Goal: Task Accomplishment & Management: Manage account settings

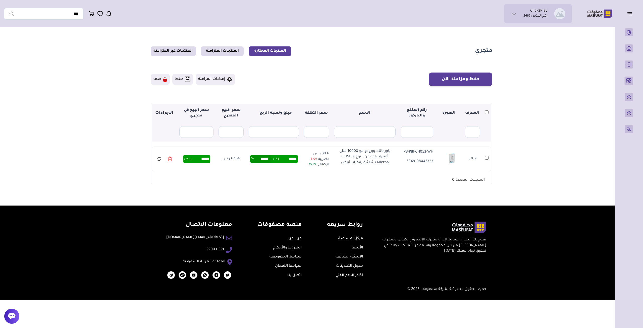
click at [346, 241] on link "مركز المساعدة" at bounding box center [350, 239] width 25 height 4
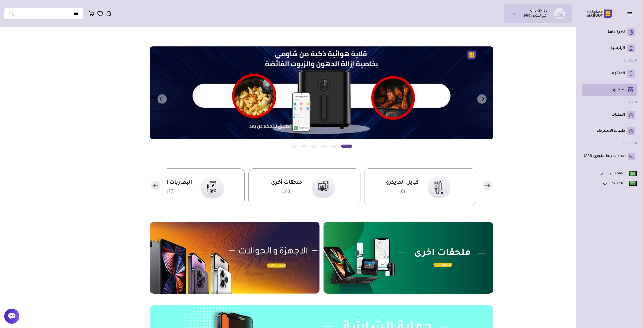
click at [612, 88] on link "متجري ( 0 )" at bounding box center [609, 90] width 51 height 9
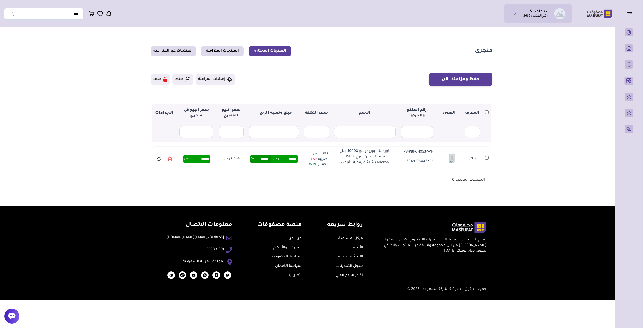
click at [215, 81] on button "إعدادات المزامنة" at bounding box center [215, 79] width 39 height 11
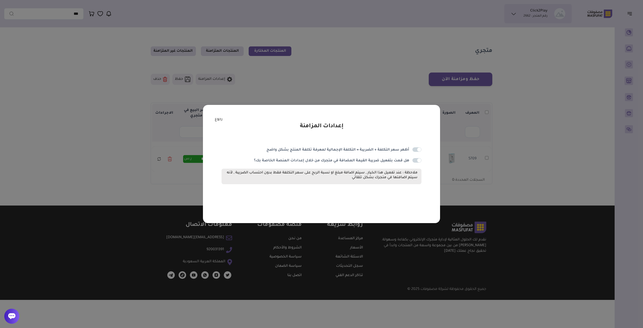
click at [415, 160] on span at bounding box center [416, 160] width 9 height 5
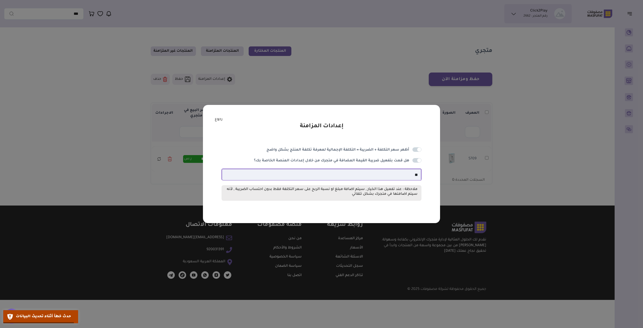
click at [405, 178] on input "**" at bounding box center [321, 175] width 199 height 12
click at [416, 161] on span at bounding box center [416, 160] width 9 height 5
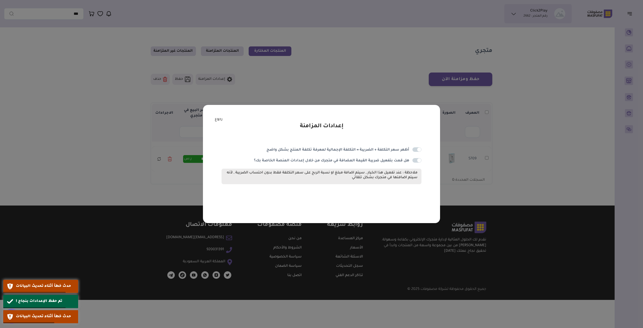
click at [415, 161] on span at bounding box center [416, 160] width 9 height 5
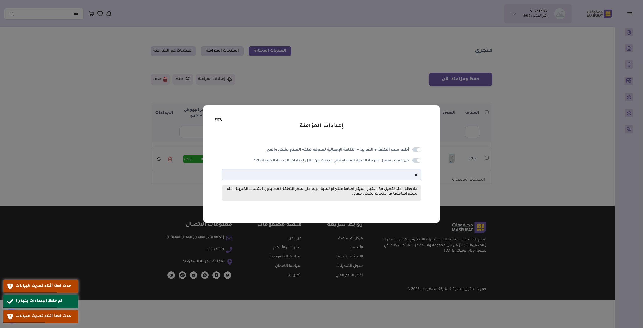
click at [215, 119] on link "رجوع" at bounding box center [219, 120] width 8 height 6
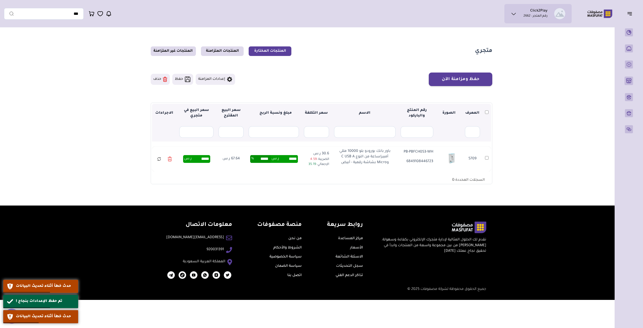
click at [180, 79] on button "حفظ" at bounding box center [182, 79] width 21 height 11
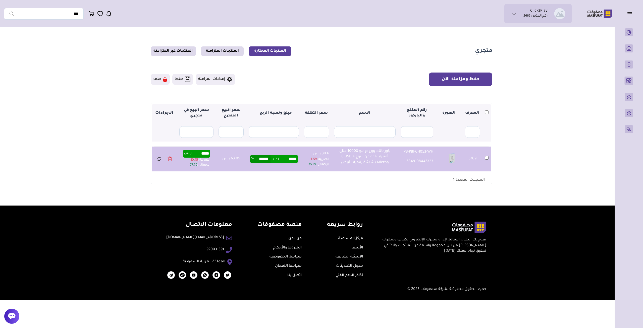
click at [470, 83] on button "حفظ ومزامنة الآن" at bounding box center [461, 80] width 64 height 14
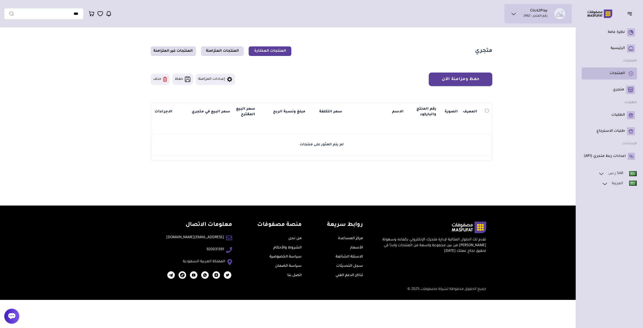
click at [619, 74] on p "المنتجات" at bounding box center [616, 73] width 15 height 5
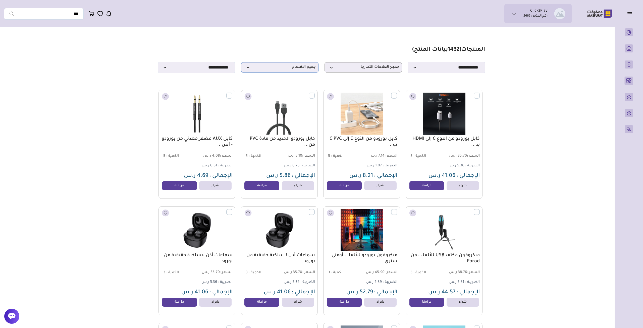
click at [293, 68] on span "جميع الاقسام" at bounding box center [280, 67] width 72 height 5
click at [362, 62] on section "**********" at bounding box center [321, 59] width 327 height 27
click at [359, 68] on span "جميع العلامات التجارية" at bounding box center [363, 67] width 72 height 5
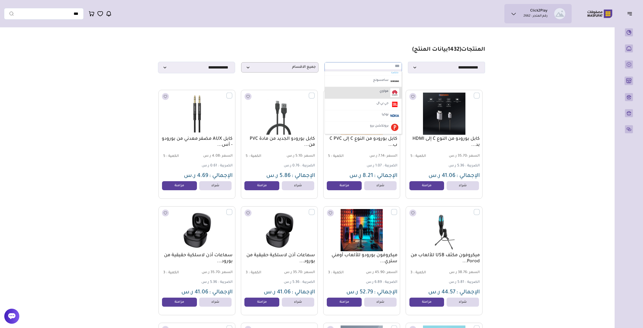
click at [383, 92] on label "هواوي" at bounding box center [384, 91] width 11 height 7
select select "**"
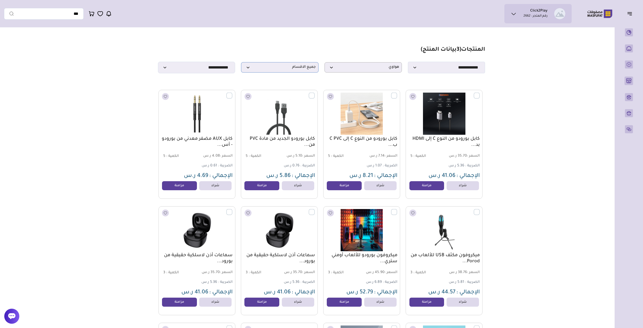
click at [296, 70] on span "جميع الاقسام" at bounding box center [280, 67] width 72 height 5
click at [280, 117] on li "قطع الغيار" at bounding box center [279, 117] width 77 height 12
select select "**"
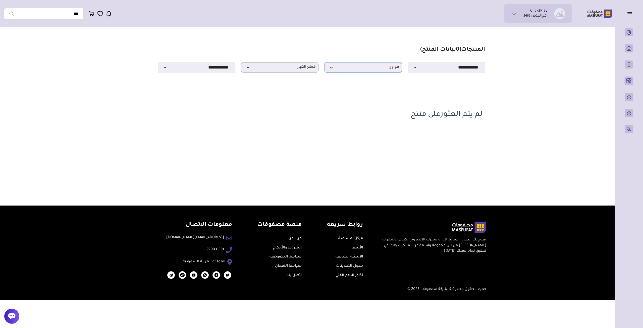
click at [389, 70] on span "هواوي" at bounding box center [363, 67] width 72 height 5
click at [384, 79] on label "جميع العلامات التجارية" at bounding box center [363, 76] width 74 height 7
select select "*"
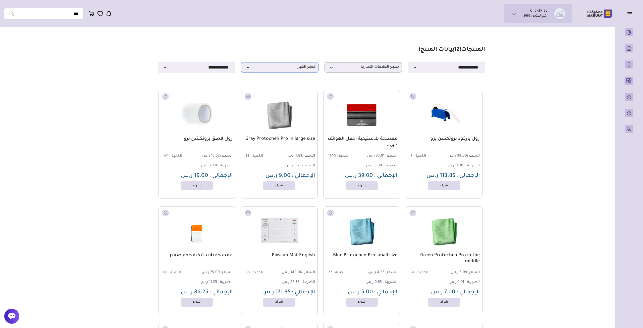
click at [289, 69] on span "قطع الغيار" at bounding box center [280, 67] width 72 height 5
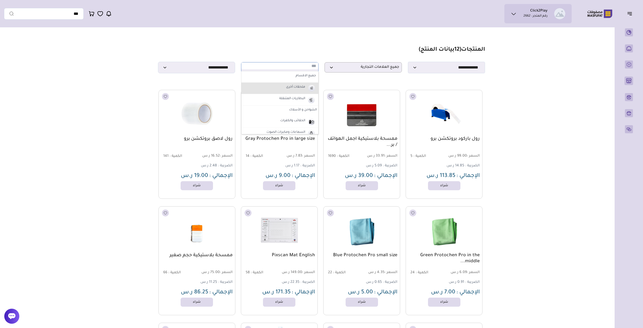
click at [297, 91] on label "ملحقات أخرى" at bounding box center [295, 87] width 21 height 7
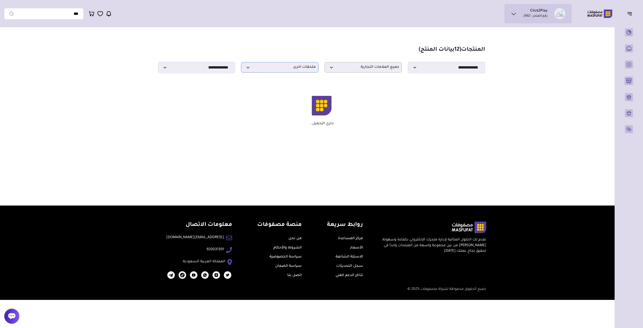
click at [293, 68] on span "ملحقات أخرى" at bounding box center [280, 67] width 72 height 5
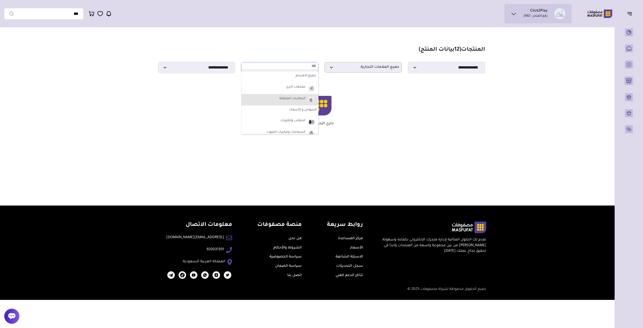
click at [285, 102] on label "البطاريات المتنقلة" at bounding box center [291, 99] width 27 height 7
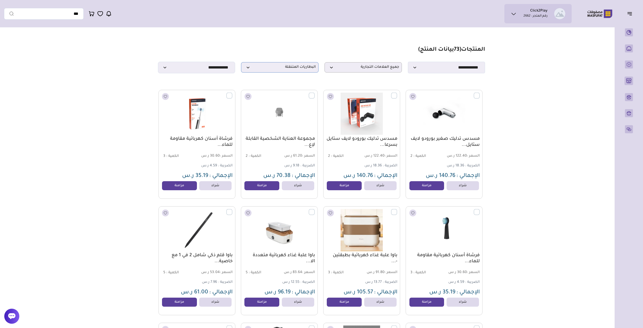
click at [290, 69] on span "البطاريات المتنقلة" at bounding box center [280, 67] width 72 height 5
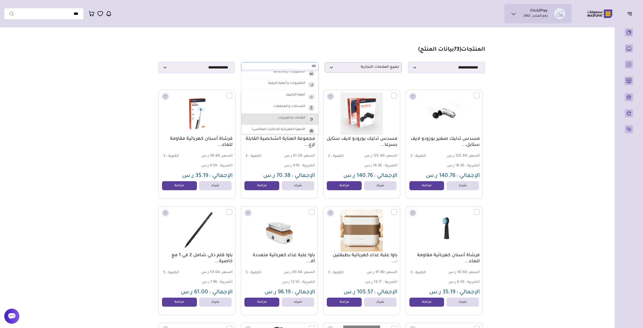
scroll to position [190, 0]
click at [289, 98] on li "الكمبيوترات وملحقاتها" at bounding box center [279, 95] width 77 height 12
select select "**"
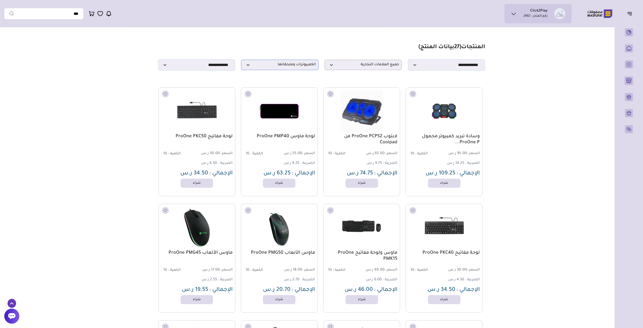
scroll to position [0, 0]
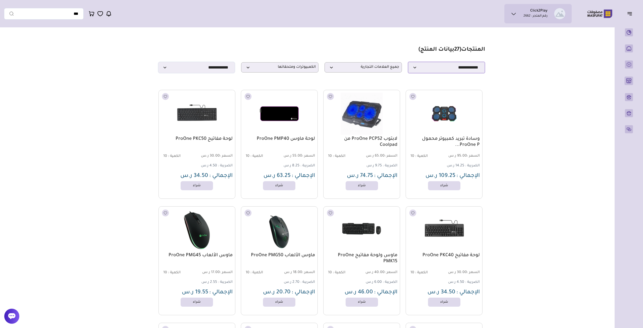
click at [408, 62] on select "**********" at bounding box center [446, 68] width 77 height 12
select select "********"
click option "**********" at bounding box center [0, 0] width 0 height 0
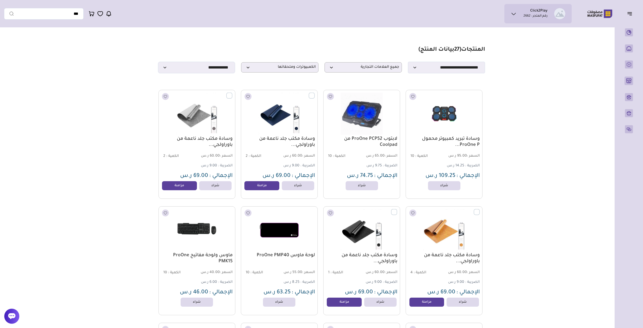
click at [432, 155] on p "الكمية : 10" at bounding box center [426, 157] width 36 height 6
click at [452, 122] on img at bounding box center [444, 113] width 78 height 46
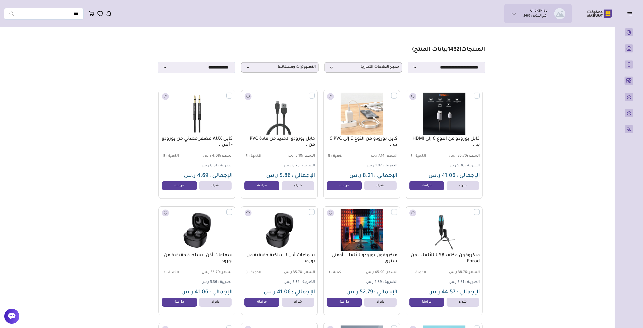
select select "********"
click at [295, 70] on span "الكمبيوترات وملحقاتها" at bounding box center [280, 67] width 72 height 5
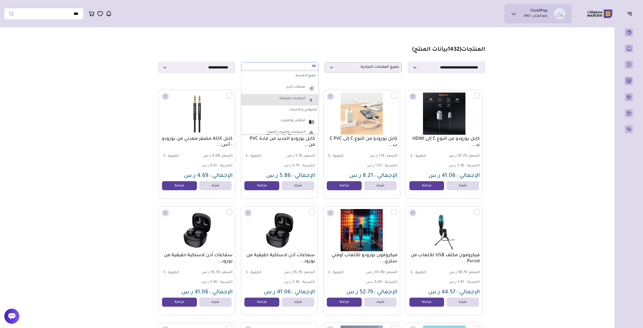
click at [298, 100] on label "البطاريات المتنقلة" at bounding box center [291, 99] width 27 height 7
select select "*"
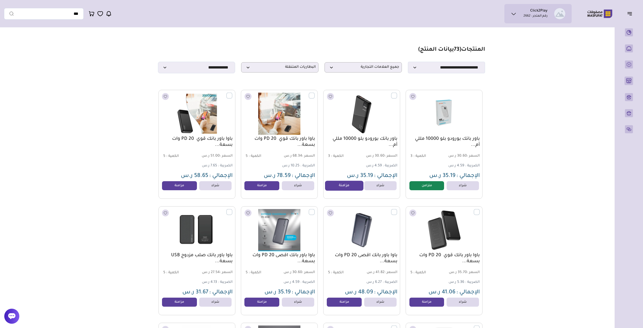
click at [344, 187] on link "مزامنة" at bounding box center [344, 186] width 38 height 10
click at [262, 190] on link "مزامنة" at bounding box center [262, 186] width 38 height 10
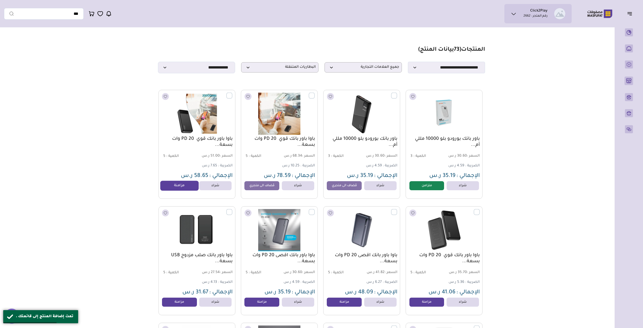
click at [185, 189] on link "مزامنة" at bounding box center [179, 186] width 38 height 10
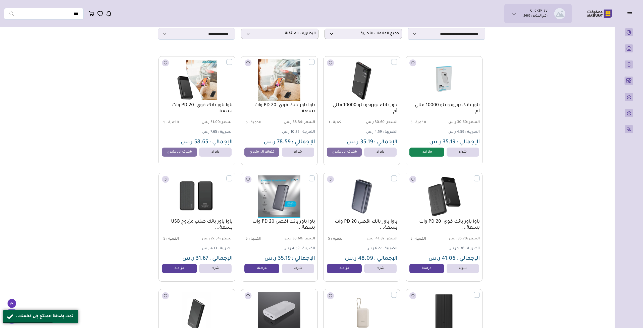
scroll to position [52, 0]
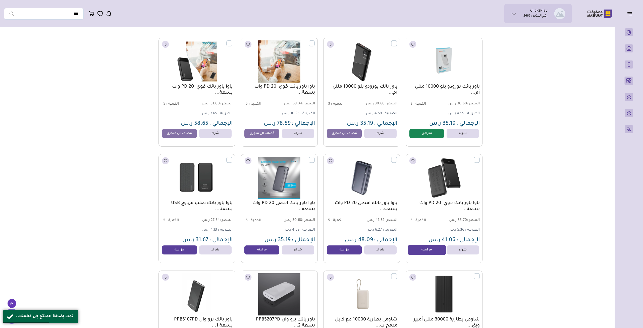
click at [426, 253] on link "مزامنة" at bounding box center [427, 250] width 38 height 10
click at [344, 253] on link "مزامنة" at bounding box center [344, 250] width 38 height 10
click at [257, 251] on link "مزامنة" at bounding box center [262, 250] width 38 height 10
click at [181, 253] on link "مزامنة" at bounding box center [179, 250] width 38 height 10
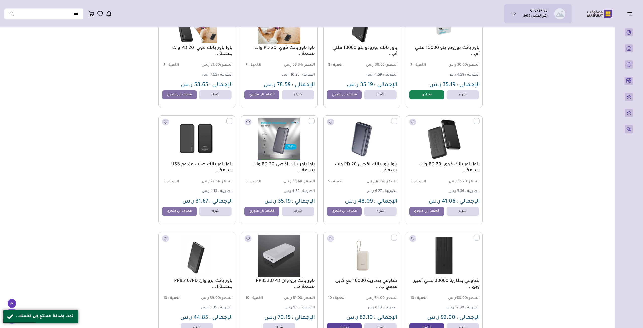
scroll to position [157, 0]
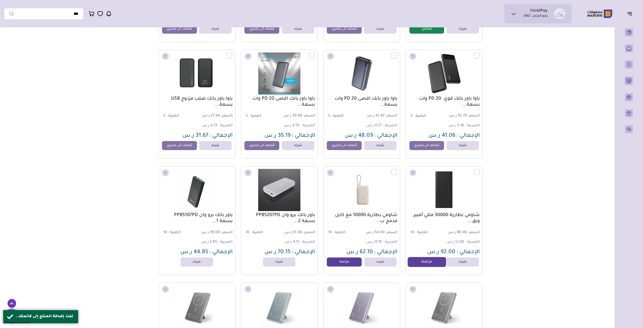
click at [419, 264] on link "مزامنة" at bounding box center [427, 262] width 38 height 10
click at [344, 267] on link "مزامنة" at bounding box center [344, 262] width 38 height 10
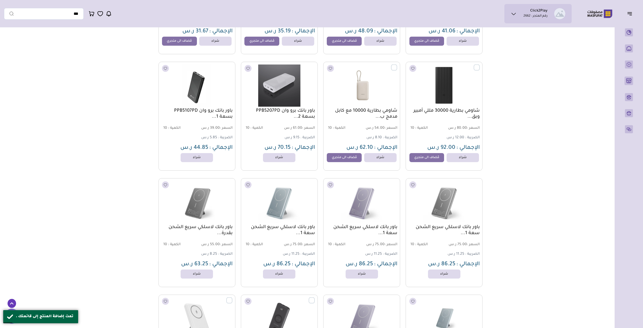
scroll to position [392, 0]
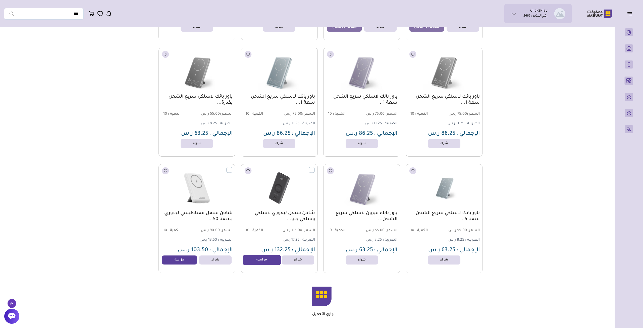
click at [261, 261] on link "مزامنة" at bounding box center [262, 260] width 38 height 10
click at [184, 265] on link "مزامنة" at bounding box center [179, 260] width 38 height 10
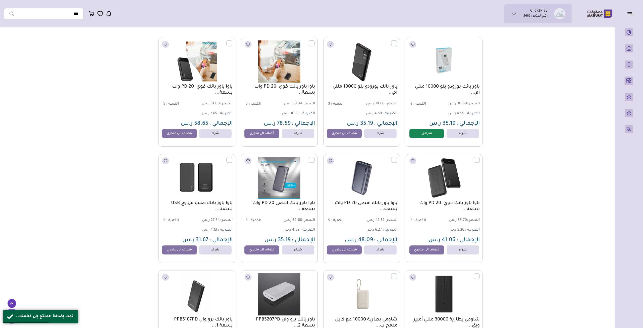
scroll to position [0, 0]
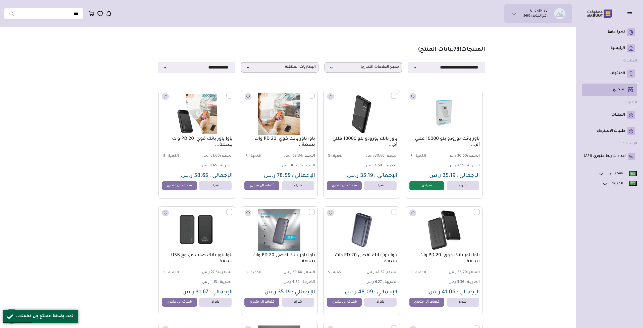
click at [615, 89] on p "متجري ( 0 )" at bounding box center [618, 89] width 11 height 5
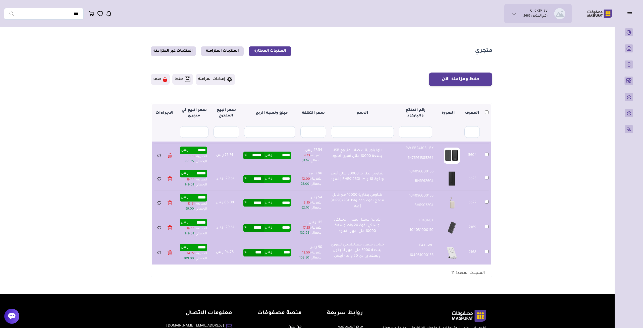
scroll to position [166, 0]
click at [456, 82] on button "حفظ ومزامنة الآن" at bounding box center [461, 80] width 64 height 14
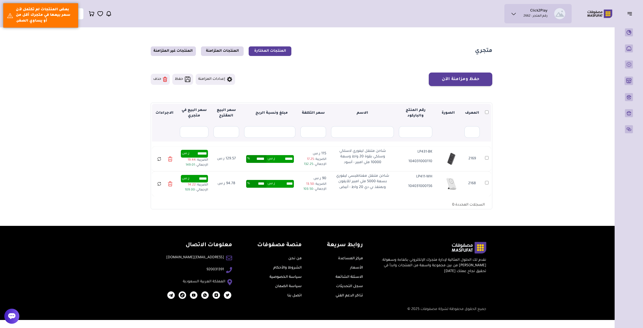
click at [486, 163] on td "2169" at bounding box center [486, 159] width 9 height 25
click at [469, 79] on button "حفظ ومزامنة الآن" at bounding box center [461, 80] width 64 height 14
click at [171, 158] on icon at bounding box center [170, 158] width 5 height 7
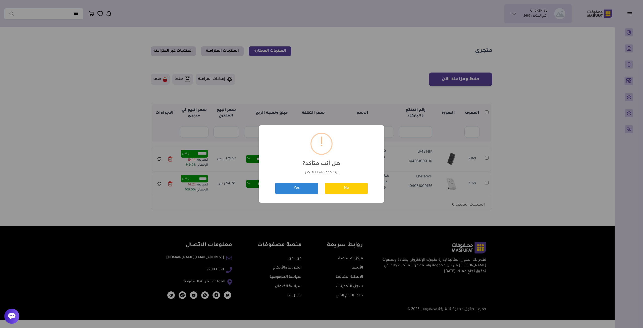
drag, startPoint x: 369, startPoint y: 184, endPoint x: 359, endPoint y: 185, distance: 10.3
click at [366, 185] on div "No Yes" at bounding box center [321, 188] width 99 height 14
click at [291, 189] on button "Yes" at bounding box center [296, 188] width 43 height 11
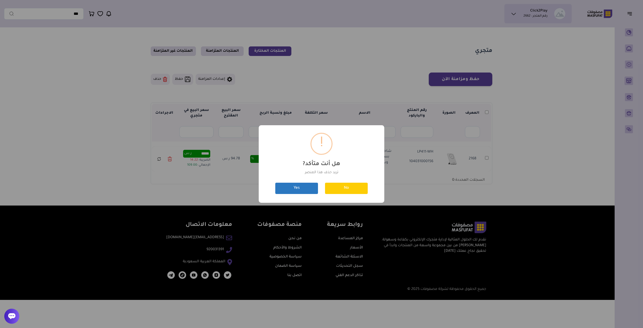
click at [300, 187] on button "Yes" at bounding box center [296, 188] width 43 height 11
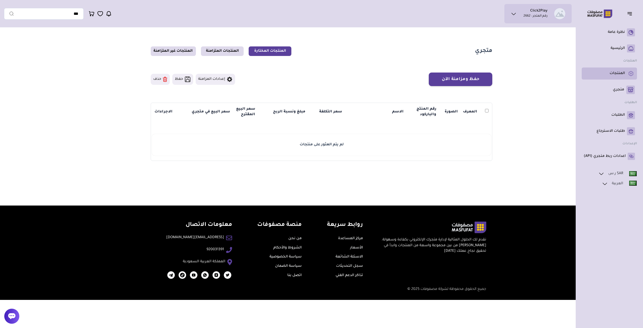
click at [609, 78] on li "المنتجات" at bounding box center [609, 74] width 55 height 12
click at [618, 49] on p "الرئيسية" at bounding box center [617, 48] width 14 height 5
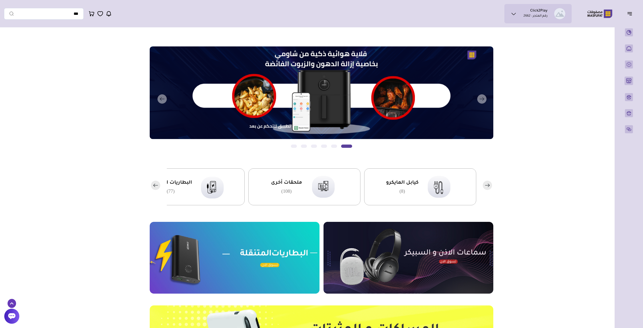
scroll to position [131, 0]
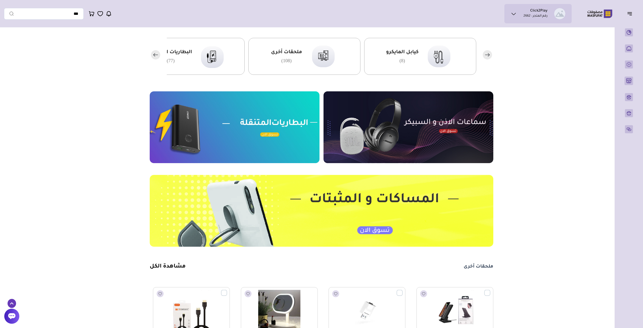
click at [417, 131] on img at bounding box center [408, 127] width 170 height 72
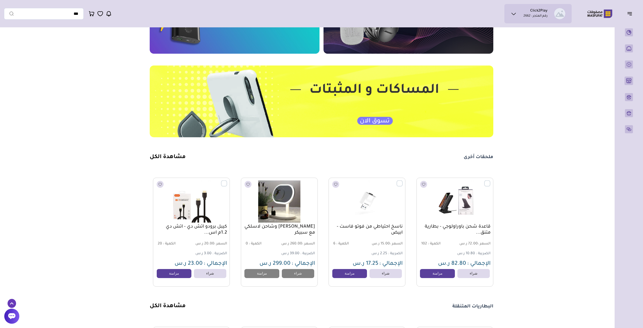
scroll to position [209, 0]
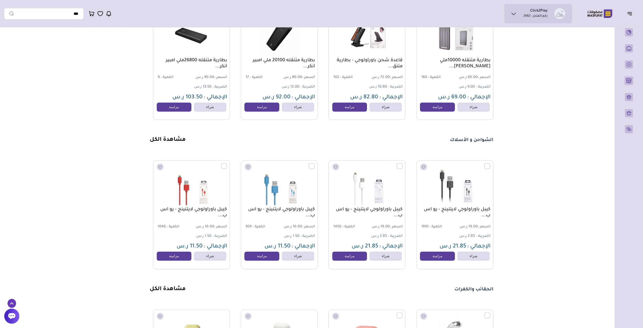
scroll to position [548, 0]
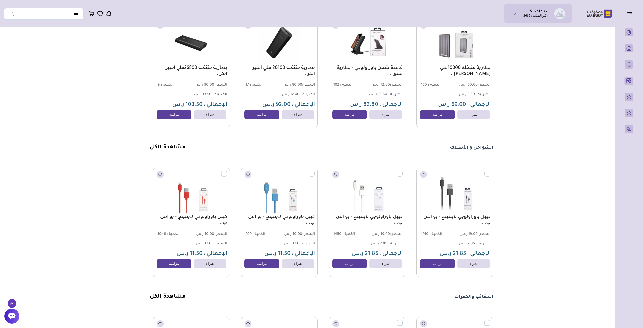
click at [173, 156] on div "الشواحن و الأسلاك مشاهدة الكل 1910" at bounding box center [322, 210] width 344 height 133
click at [173, 151] on link "مشاهدة الكل" at bounding box center [168, 148] width 36 height 6
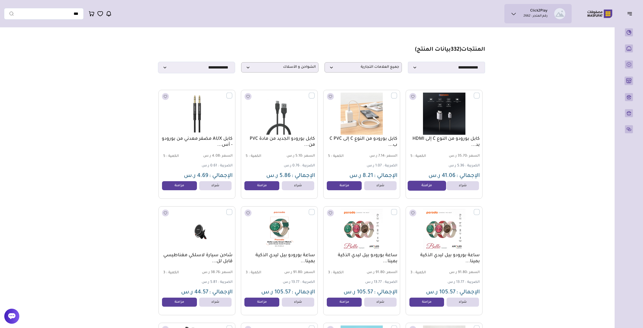
click at [422, 187] on link "مزامنة" at bounding box center [427, 186] width 38 height 10
click at [339, 187] on link "مزامنة" at bounding box center [344, 186] width 38 height 10
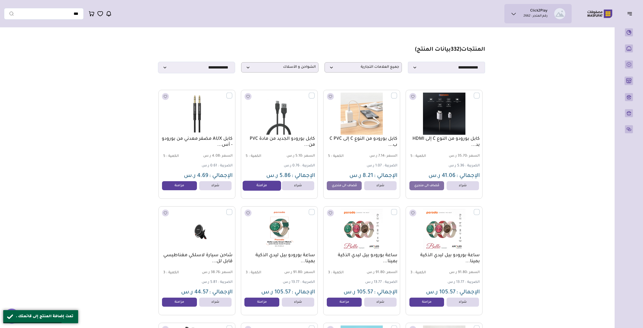
click at [264, 188] on link "مزامنة" at bounding box center [262, 186] width 38 height 10
click at [176, 190] on link "مزامنة" at bounding box center [179, 186] width 38 height 10
drag, startPoint x: 428, startPoint y: 306, endPoint x: 412, endPoint y: 306, distance: 15.8
click at [428, 306] on link "مزامنة" at bounding box center [427, 302] width 38 height 10
click at [428, 305] on link "مُضاف الى متجري" at bounding box center [427, 302] width 38 height 10
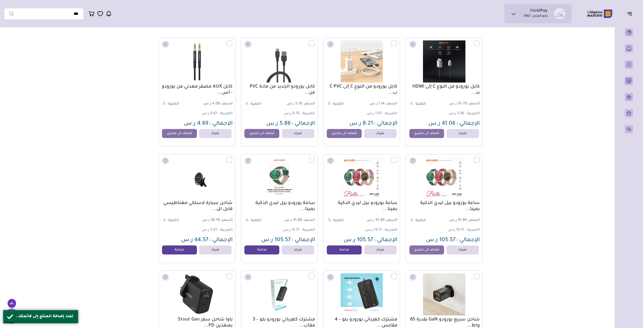
scroll to position [131, 0]
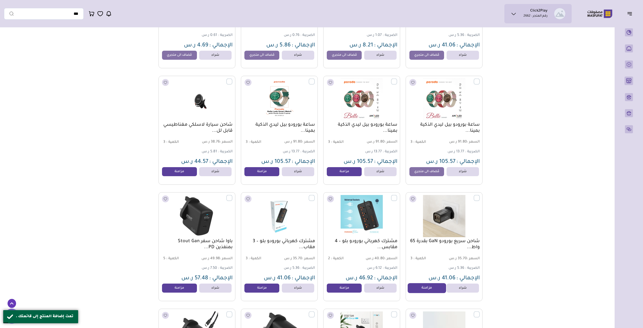
click at [429, 293] on link "مزامنة" at bounding box center [427, 288] width 38 height 10
click at [175, 291] on link "مزامنة" at bounding box center [179, 288] width 38 height 10
click at [178, 173] on link "مزامنة" at bounding box center [179, 172] width 38 height 10
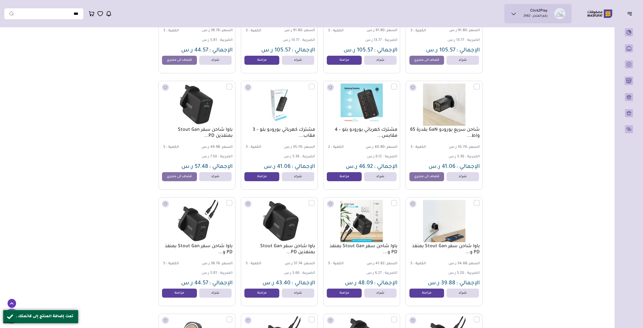
scroll to position [313, 0]
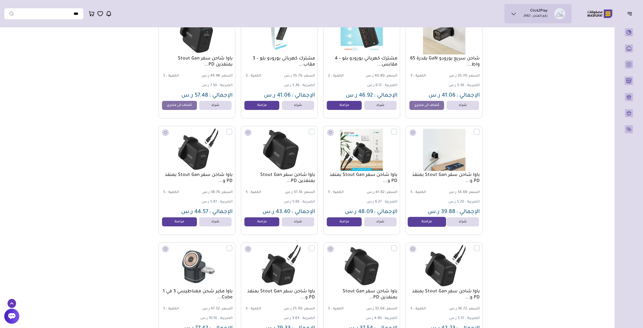
click at [423, 223] on link "مزامنة" at bounding box center [427, 222] width 38 height 10
click at [344, 225] on link "مزامنة" at bounding box center [344, 222] width 38 height 10
click at [263, 225] on link "مزامنة" at bounding box center [262, 222] width 38 height 10
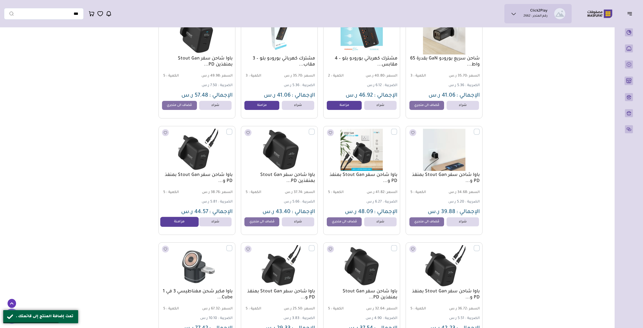
click at [188, 224] on link "مزامنة" at bounding box center [179, 222] width 38 height 10
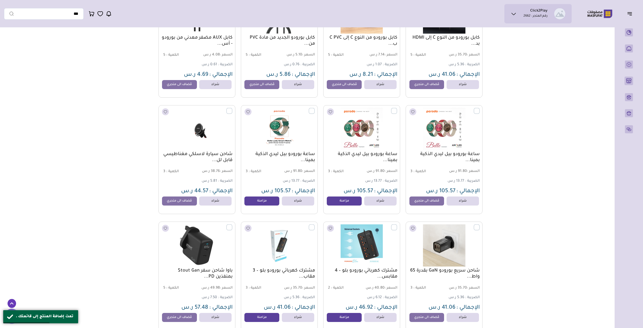
scroll to position [52, 0]
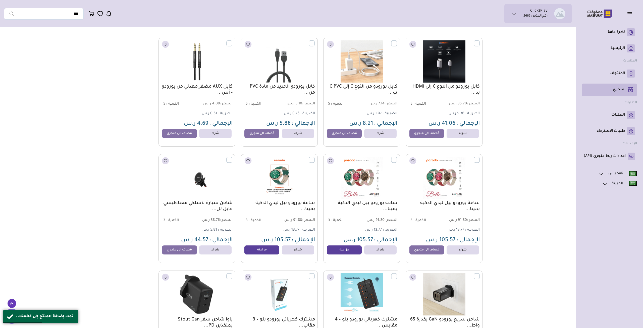
drag, startPoint x: 622, startPoint y: 69, endPoint x: 620, endPoint y: 84, distance: 15.1
click at [620, 84] on ul "نظرة عامة ( 0 )" at bounding box center [609, 94] width 55 height 136
click at [620, 89] on p "متجري ( 0 )" at bounding box center [618, 89] width 11 height 5
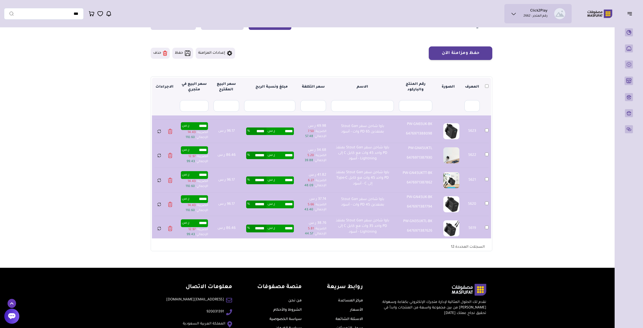
scroll to position [178, 0]
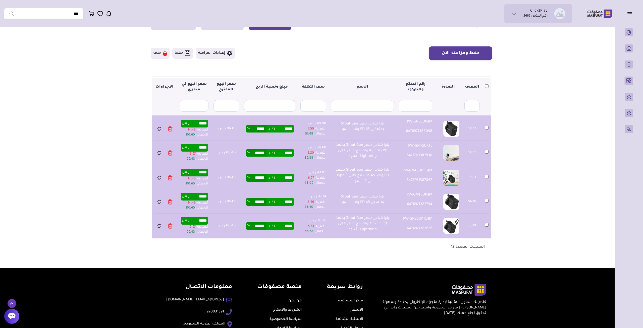
click at [225, 225] on td "86.46 ر.س" at bounding box center [226, 226] width 31 height 25
click at [197, 220] on input "*****" at bounding box center [198, 221] width 18 height 6
click at [199, 220] on input "*****" at bounding box center [198, 221] width 18 height 6
click at [197, 222] on input "*****" at bounding box center [198, 221] width 18 height 6
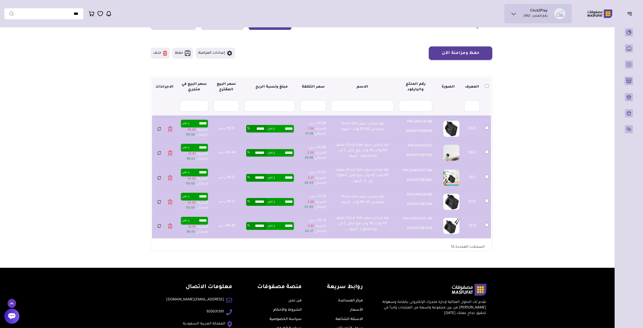
click at [197, 223] on input "*****" at bounding box center [198, 221] width 18 height 6
type input "*****"
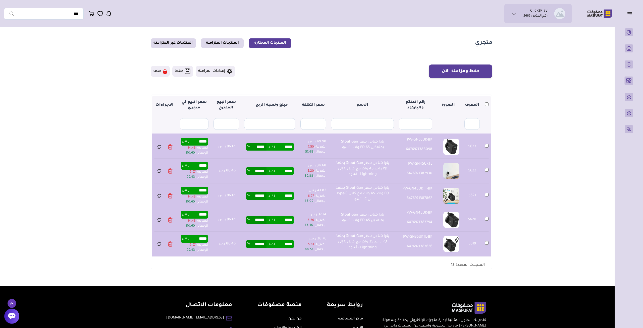
scroll to position [0, 0]
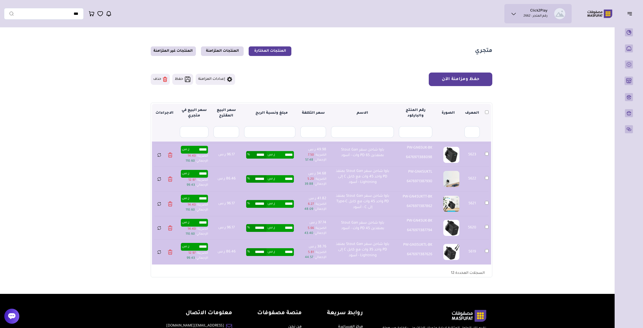
click at [464, 78] on button "حفظ ومزامنة الآن" at bounding box center [461, 80] width 64 height 14
